Goal: Task Accomplishment & Management: Use online tool/utility

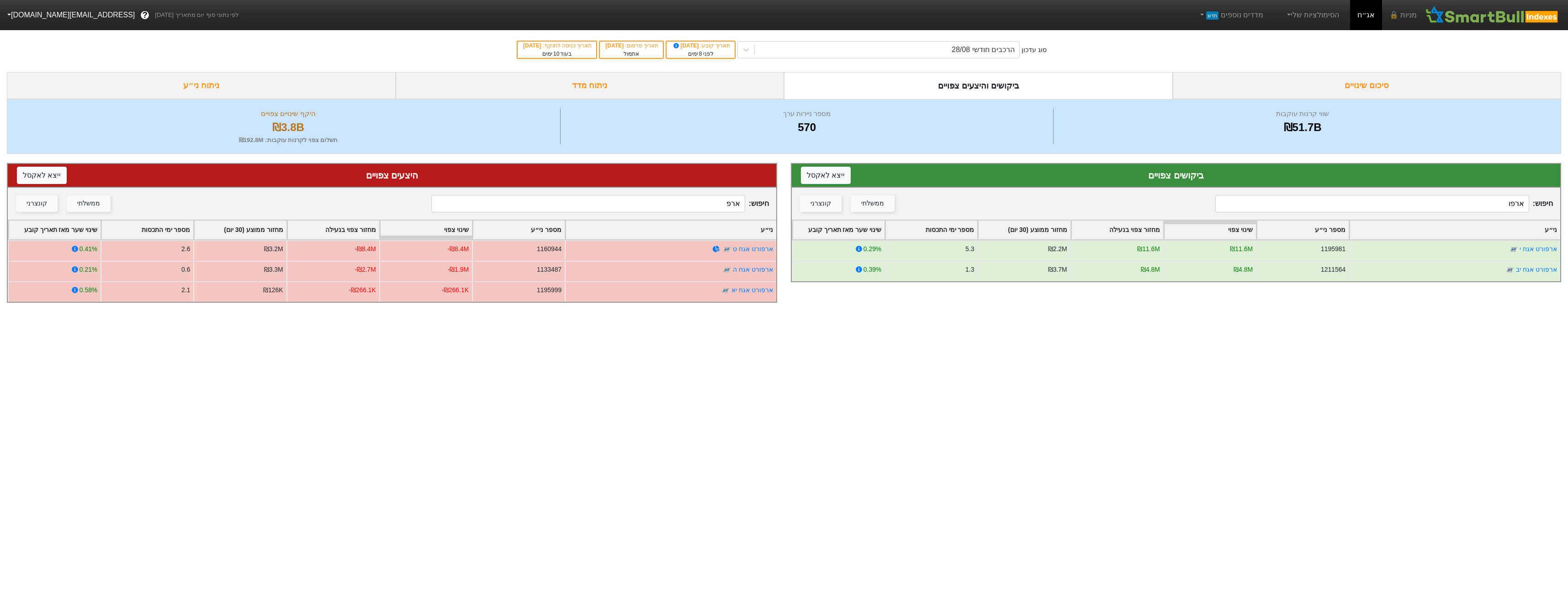
click at [655, 200] on input "ארפ" at bounding box center [588, 204] width 314 height 17
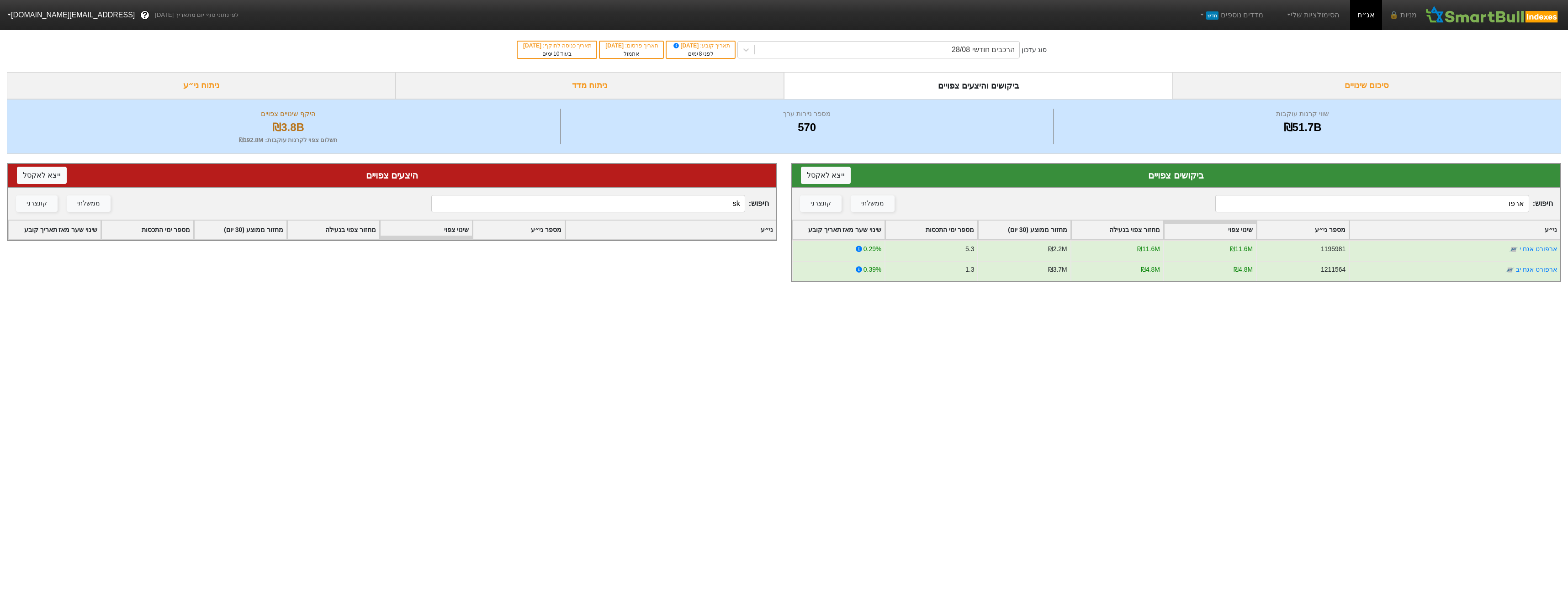
type input "s"
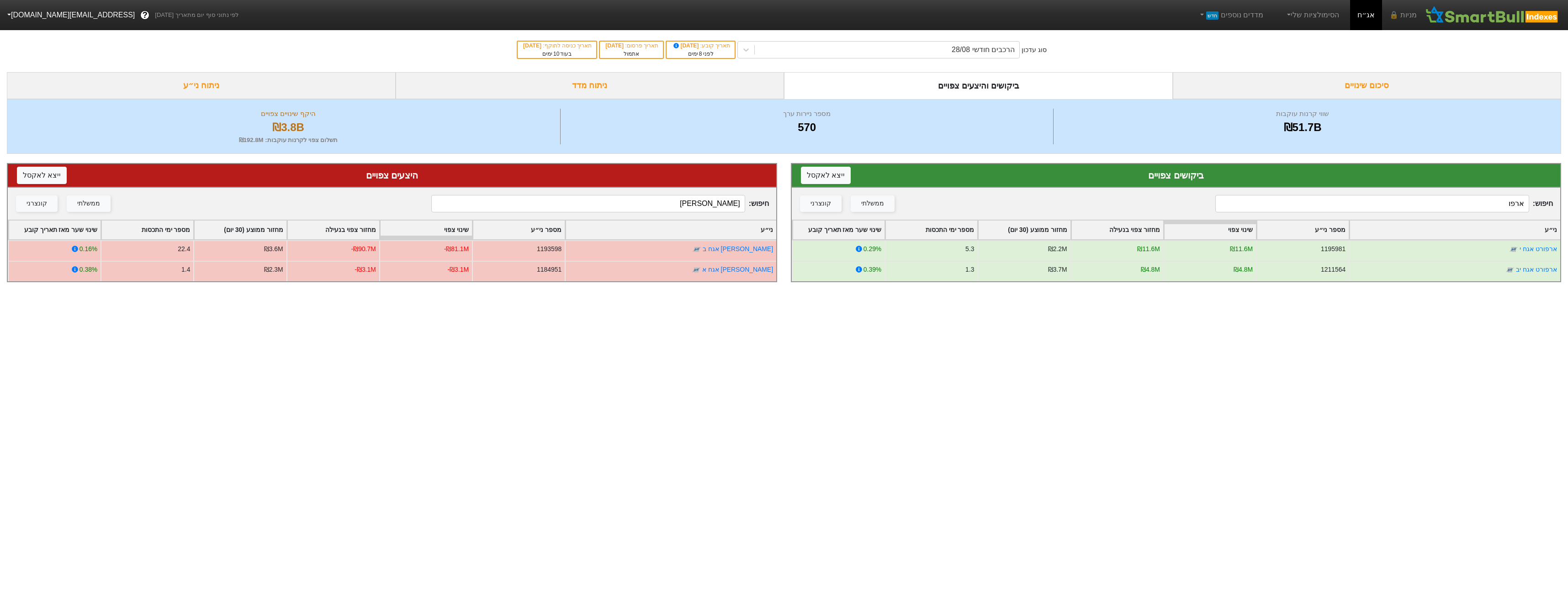
type input "[PERSON_NAME]"
click at [1354, 205] on input "ארפו" at bounding box center [1372, 204] width 314 height 17
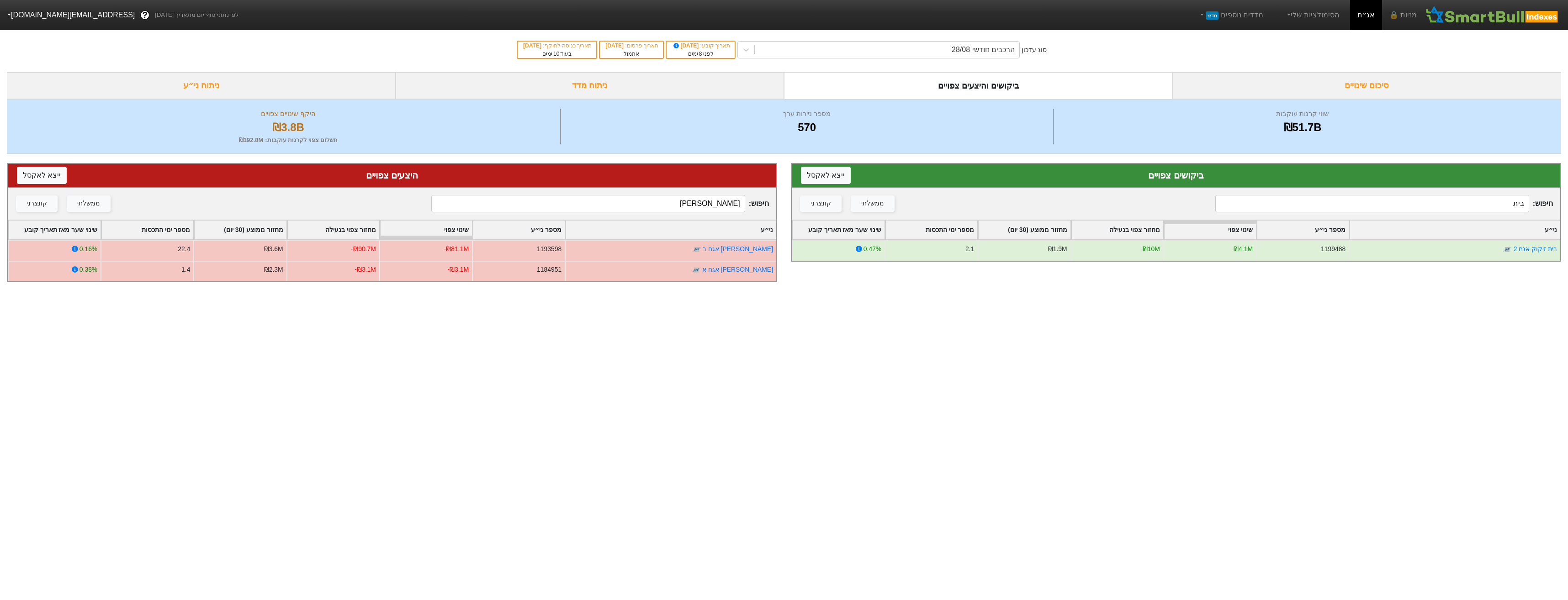
type input "בית"
click at [596, 211] on input "[PERSON_NAME]" at bounding box center [588, 204] width 314 height 17
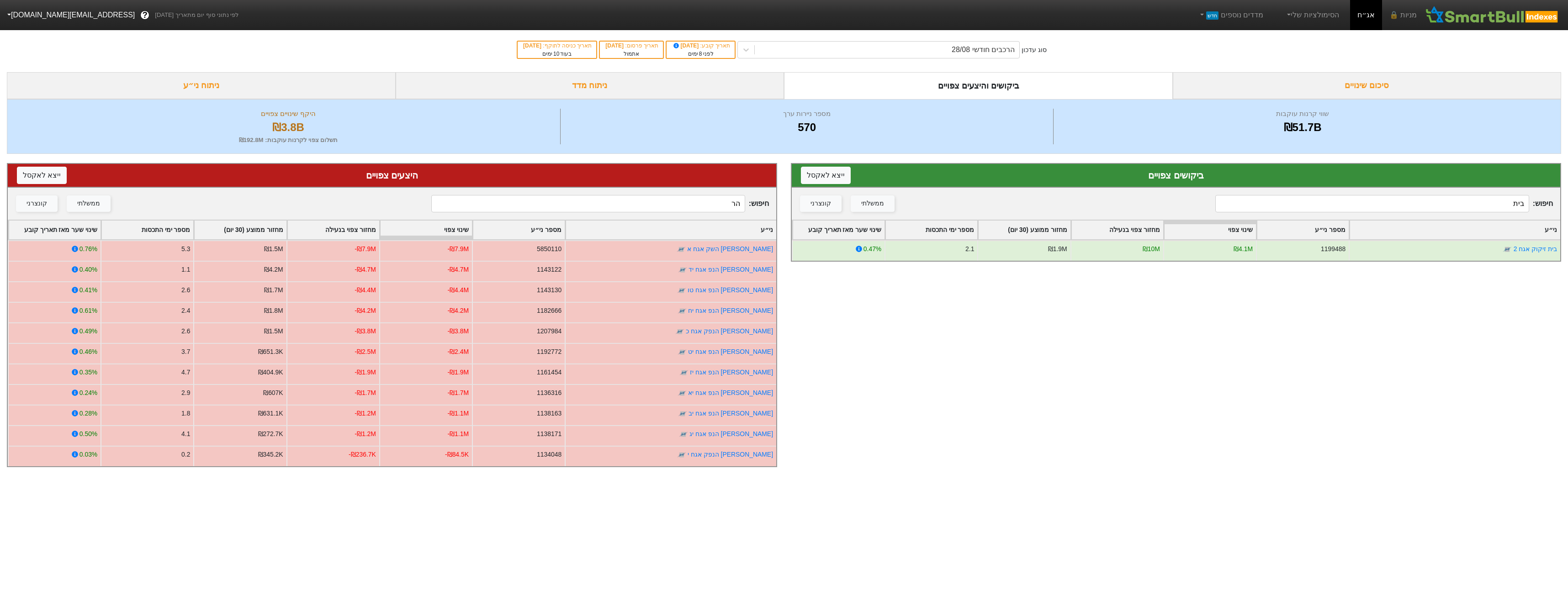
type input "ה"
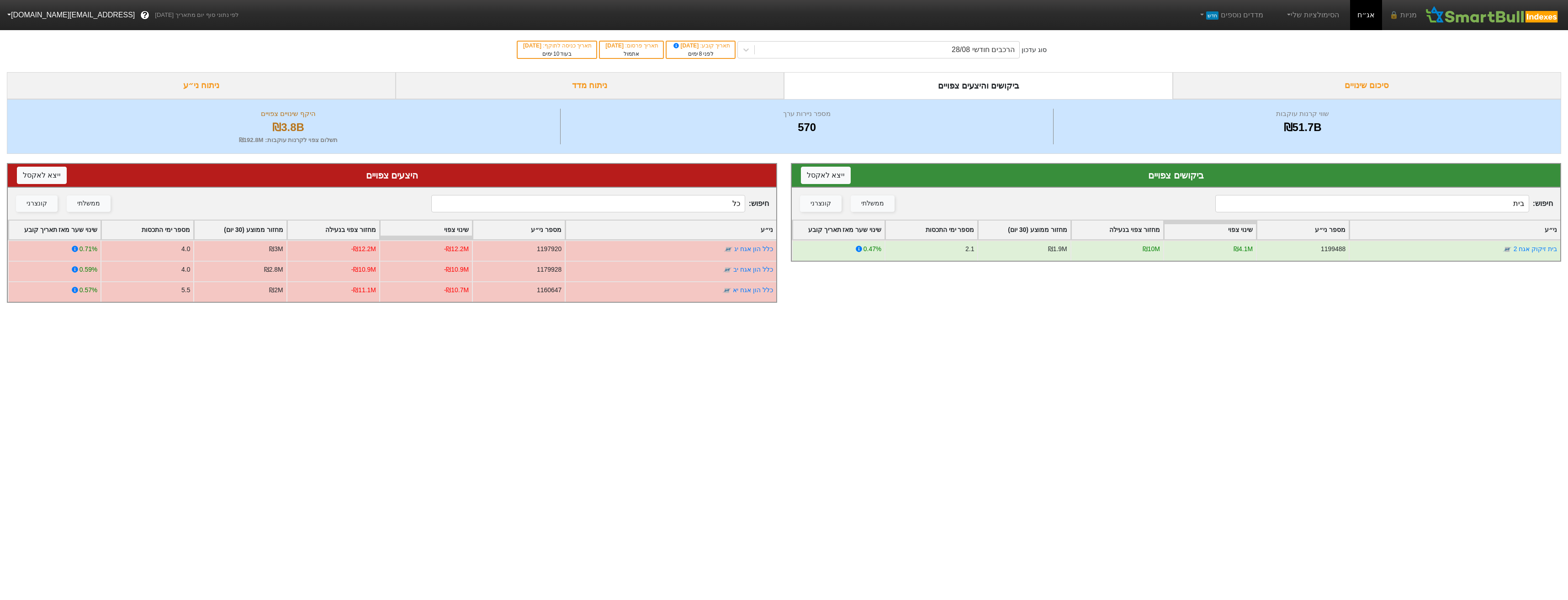
type input "כ"
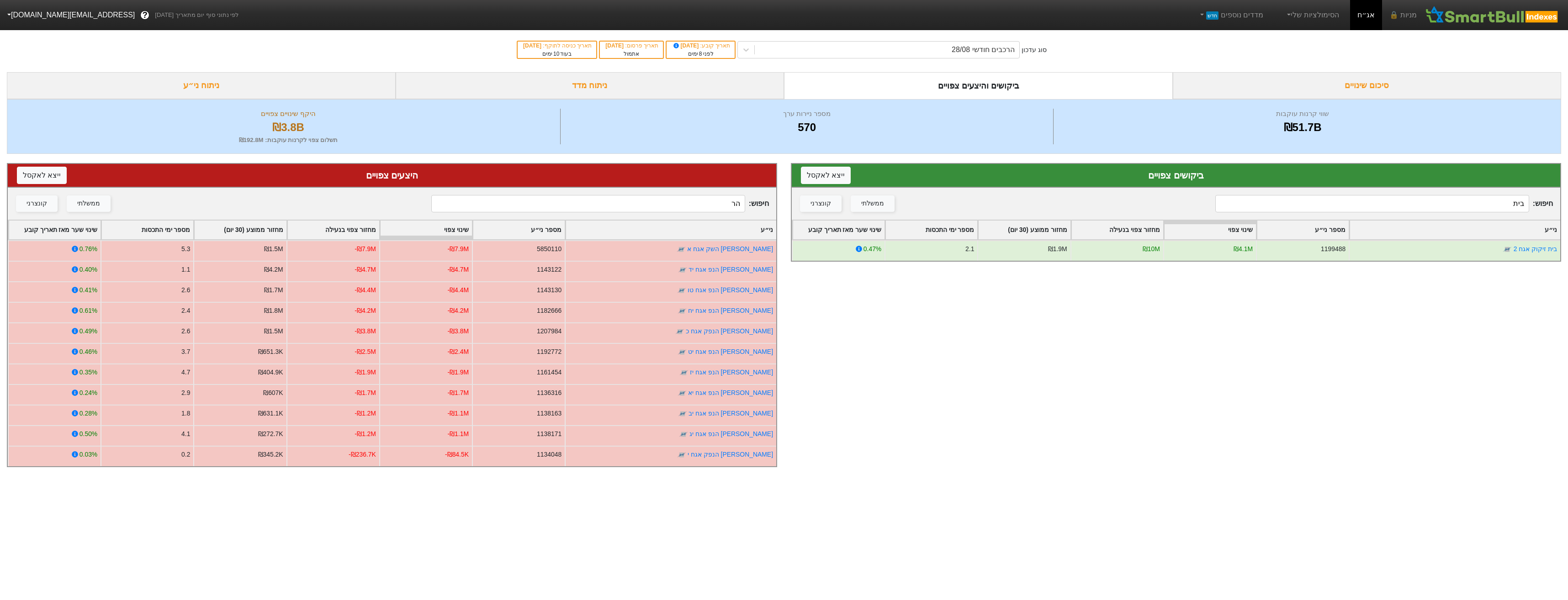
type input "ה"
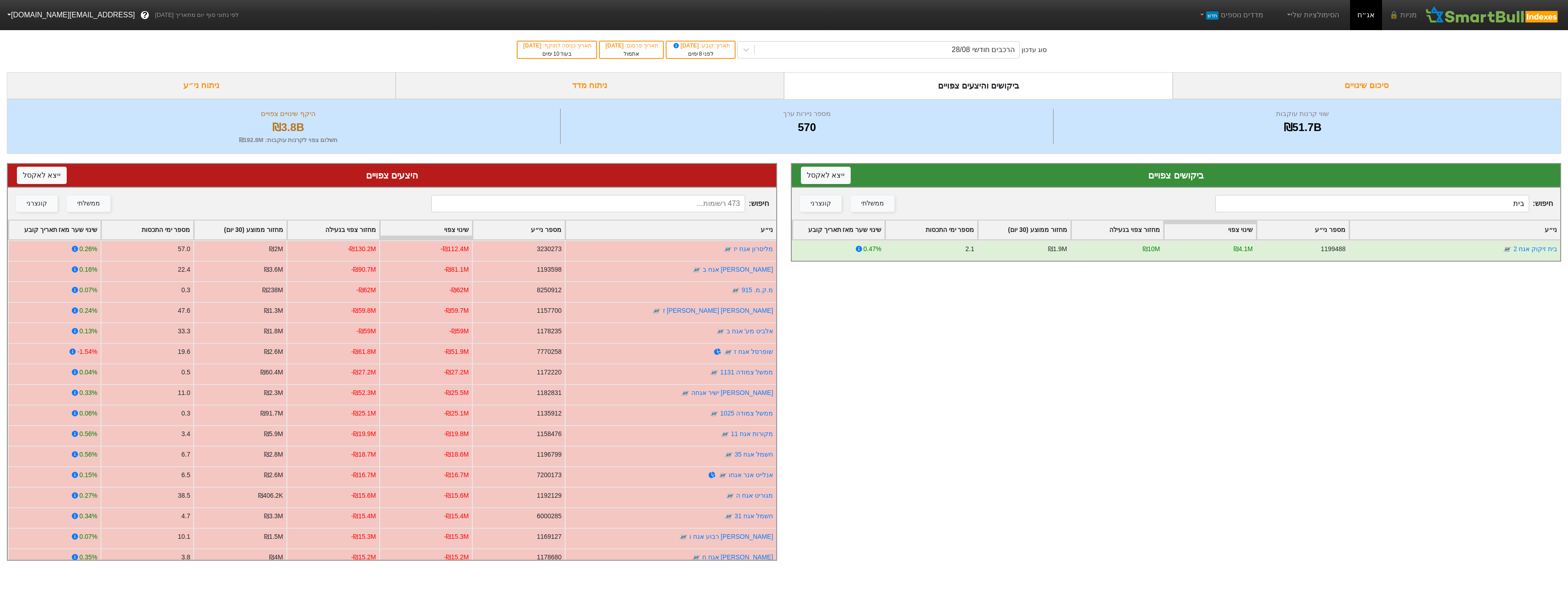
click at [1506, 199] on input "בית" at bounding box center [1372, 204] width 314 height 17
click at [1506, 198] on input "בית" at bounding box center [1372, 204] width 314 height 17
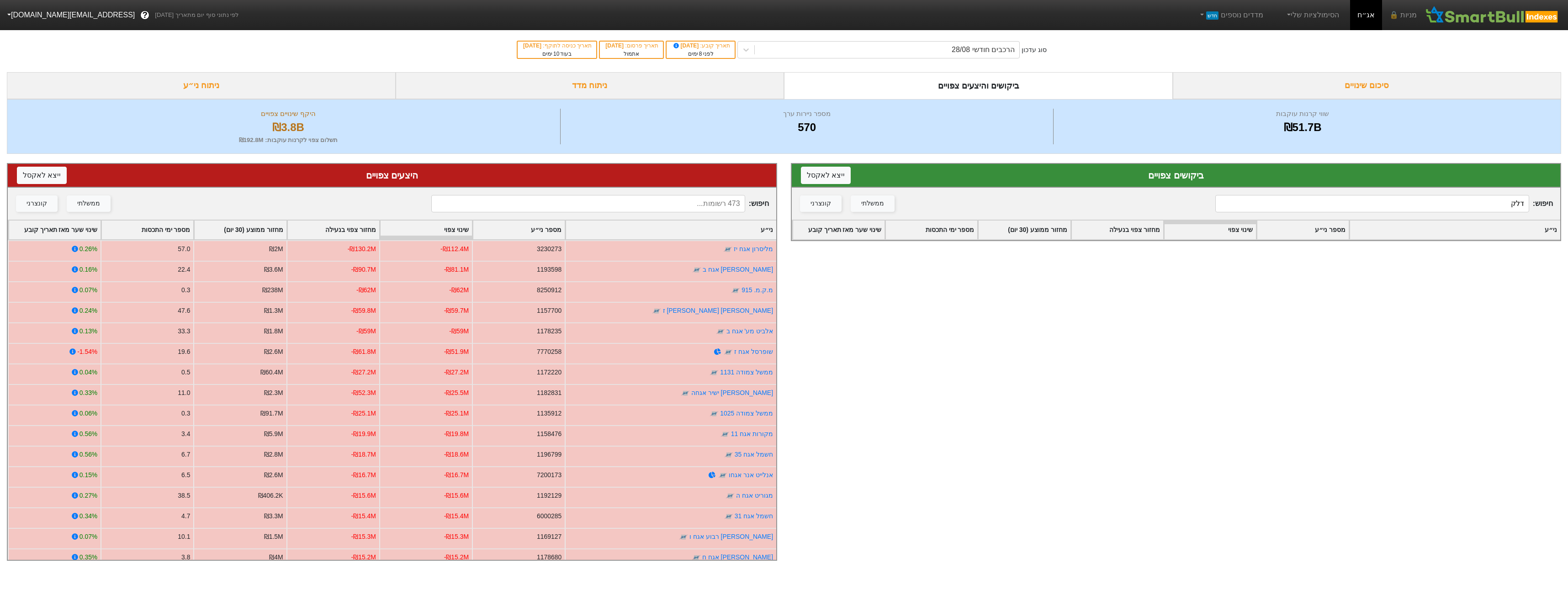
type input "דלק"
click at [715, 205] on input at bounding box center [588, 204] width 314 height 17
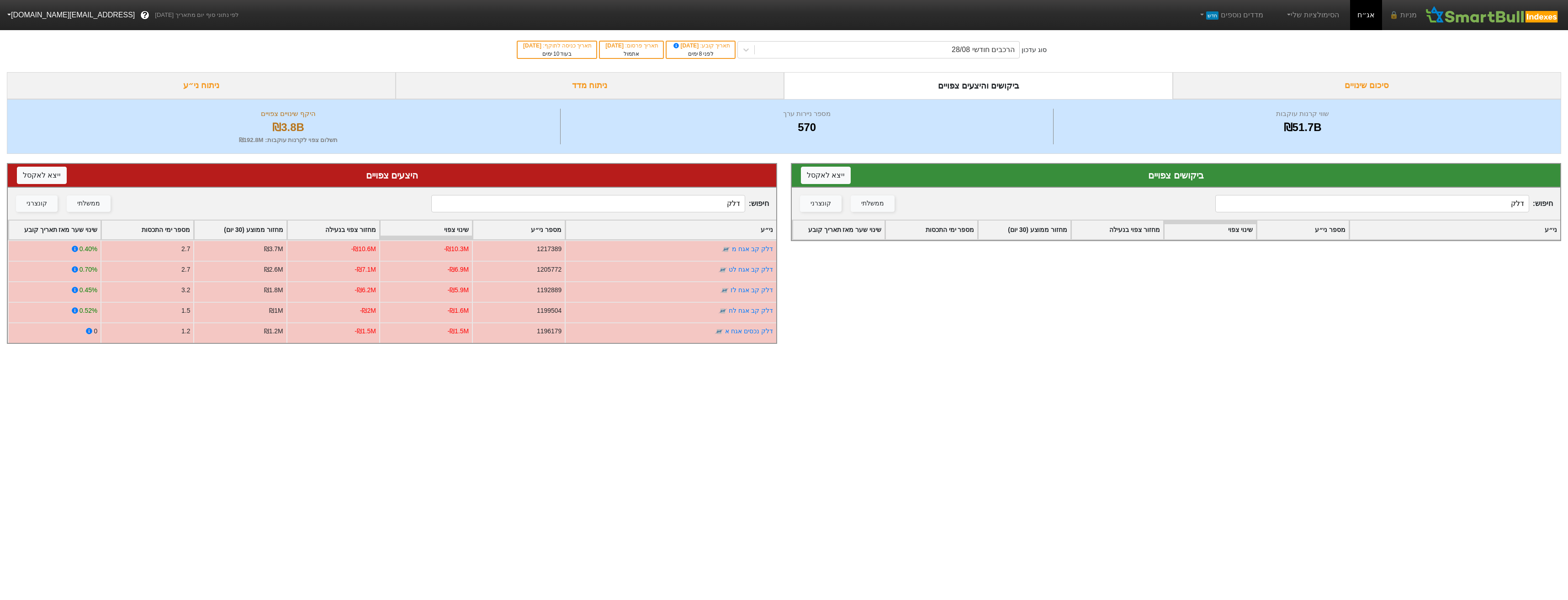
type input "דלק"
